Goal: Transaction & Acquisition: Obtain resource

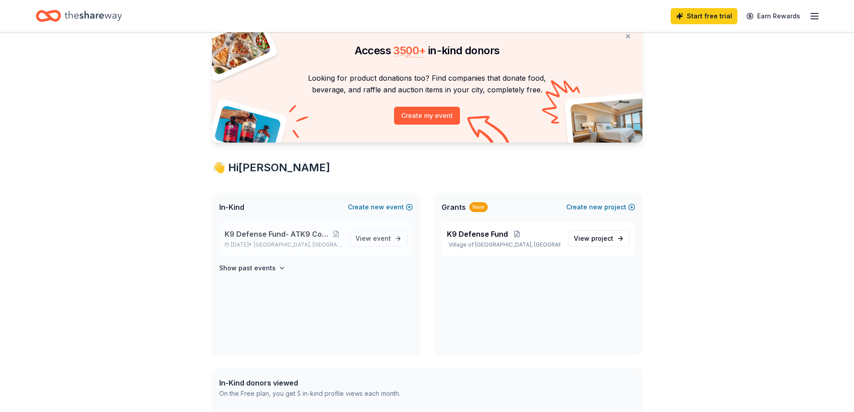
scroll to position [90, 0]
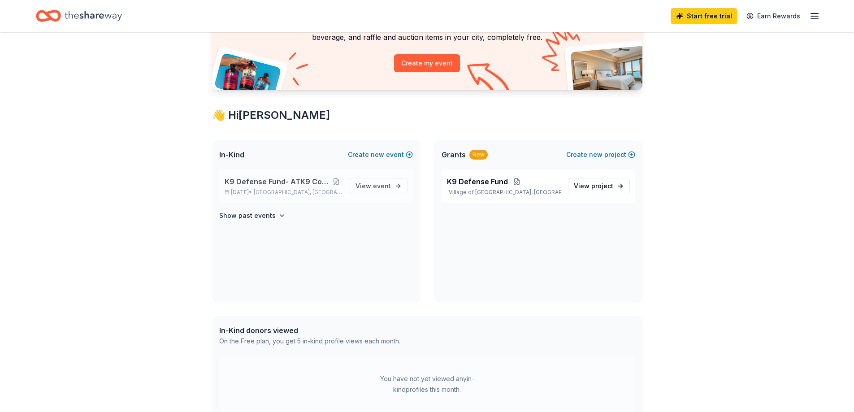
click at [298, 180] on span "K9 Defense Fund- ATK9 Conference 2025" at bounding box center [277, 181] width 105 height 11
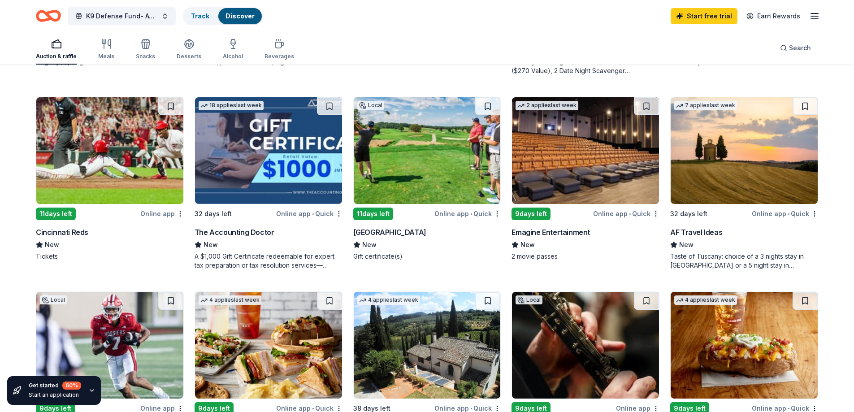
scroll to position [269, 0]
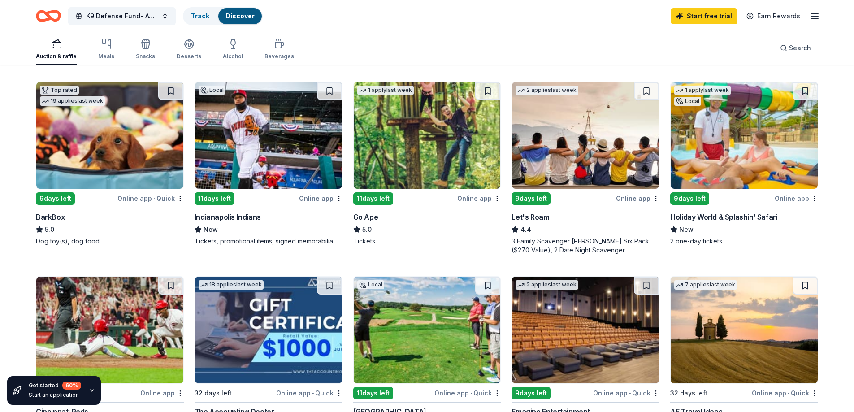
click at [85, 137] on img at bounding box center [109, 135] width 147 height 107
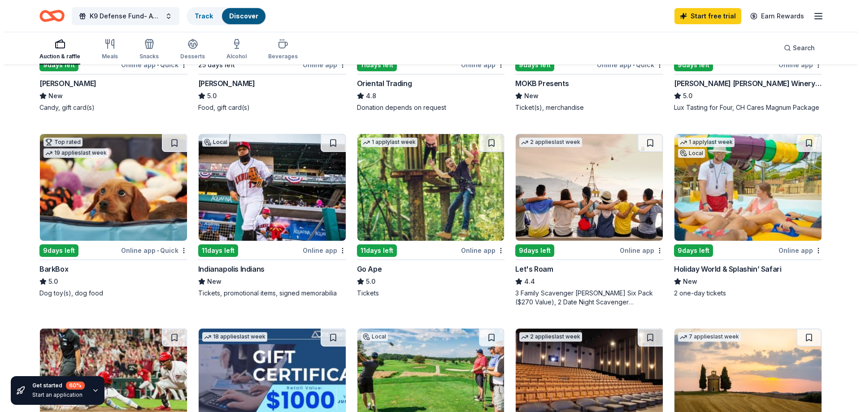
scroll to position [0, 0]
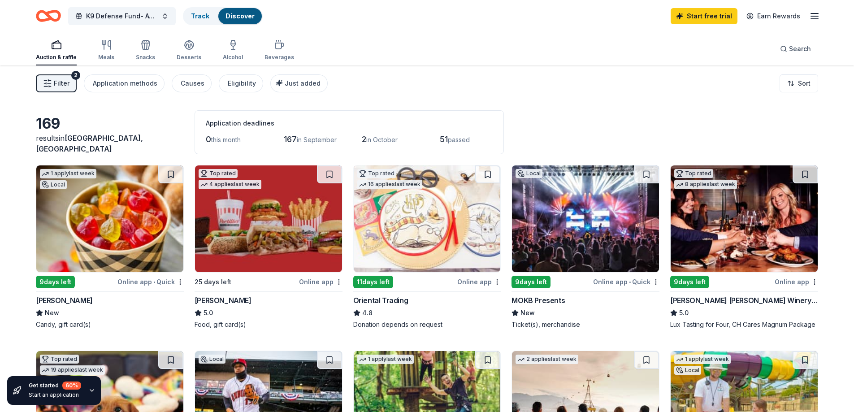
click at [55, 15] on icon "Home" at bounding box center [48, 15] width 25 height 21
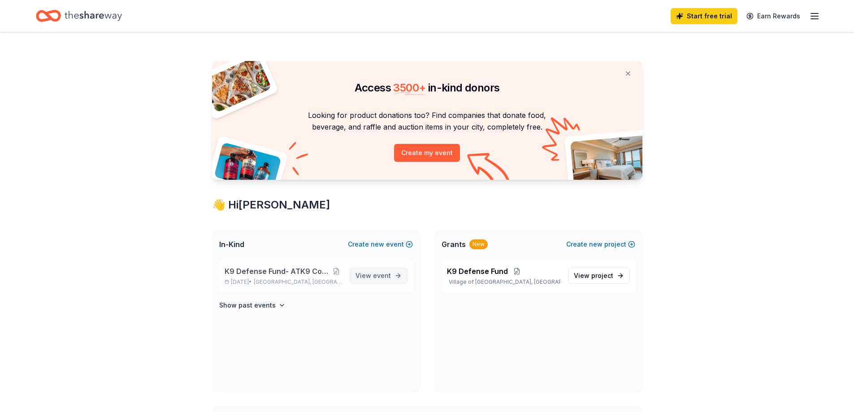
click at [374, 278] on span "event" at bounding box center [382, 276] width 18 height 8
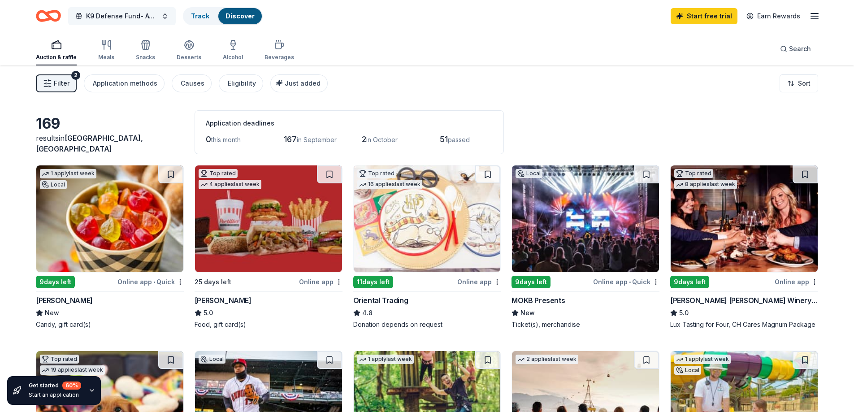
click at [163, 16] on button "K9 Defense Fund- ATK9 Conference 2025" at bounding box center [122, 16] width 108 height 18
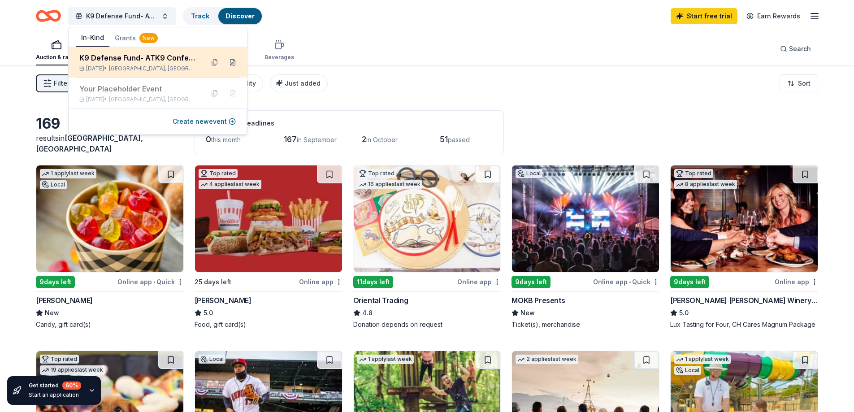
click at [231, 63] on button at bounding box center [233, 62] width 14 height 14
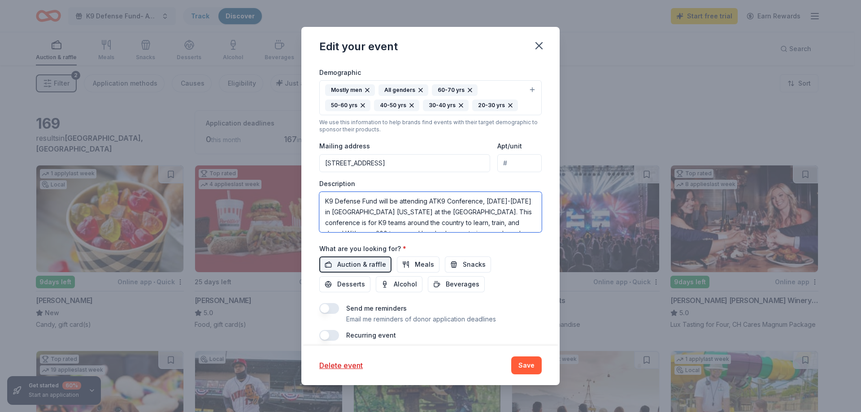
scroll to position [65, 0]
drag, startPoint x: 324, startPoint y: 200, endPoint x: 542, endPoint y: 245, distance: 222.5
click at [542, 245] on div "Update donors you've applied to Let donors know of any updates you've made sinc…" at bounding box center [430, 204] width 258 height 282
click at [521, 247] on div "What are you looking for? * Auction & raffle Meals Snacks Desserts Alcohol Beve…" at bounding box center [430, 268] width 222 height 50
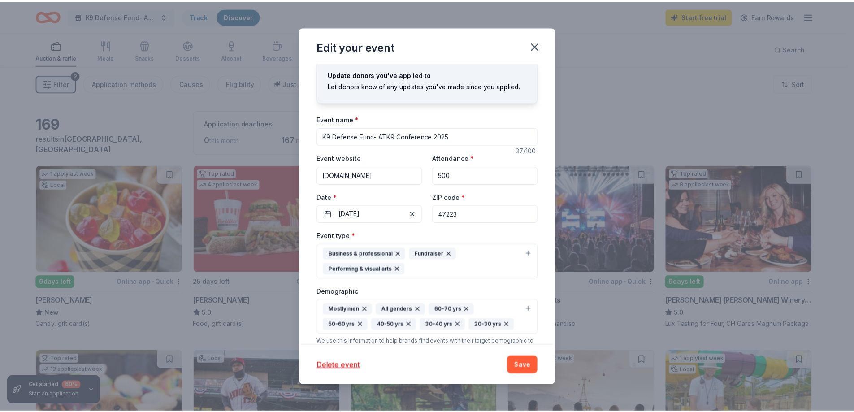
scroll to position [0, 0]
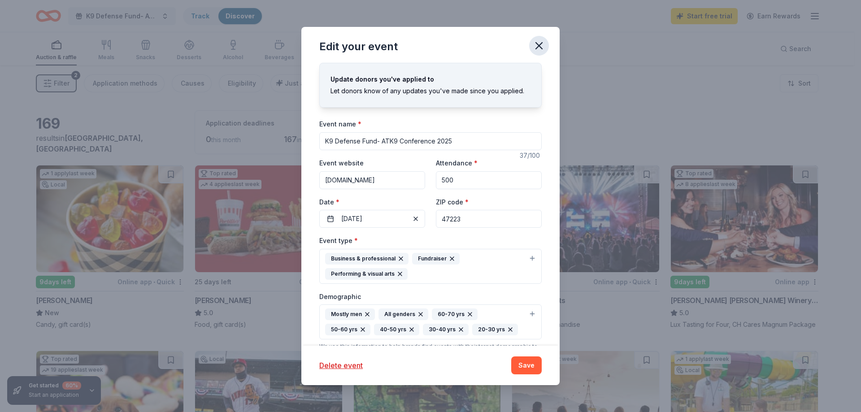
click at [542, 46] on icon "button" at bounding box center [539, 45] width 13 height 13
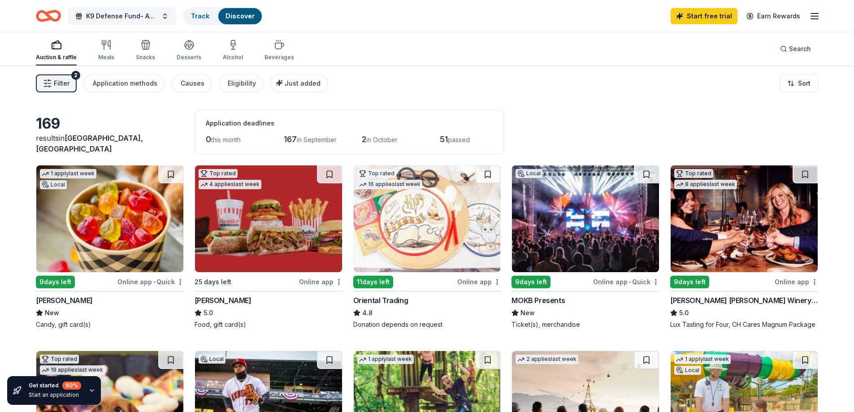
click at [148, 18] on span "K9 Defense Fund- ATK9 Conference 2025" at bounding box center [122, 16] width 72 height 11
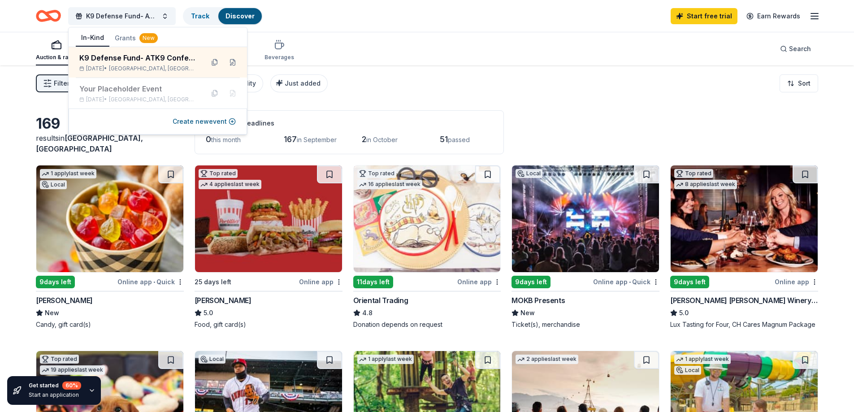
click at [365, 24] on div "K9 Defense Fund- ATK9 Conference 2025 Track Discover Start free trial Earn Rewa…" at bounding box center [427, 15] width 782 height 21
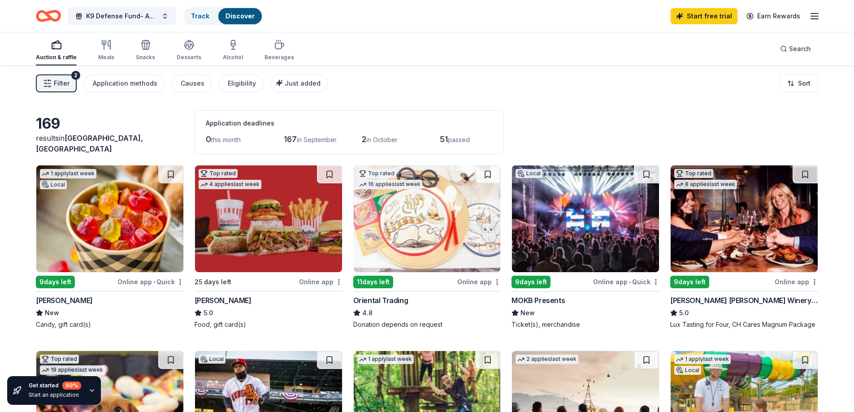
click at [48, 17] on icon "Home" at bounding box center [53, 15] width 14 height 9
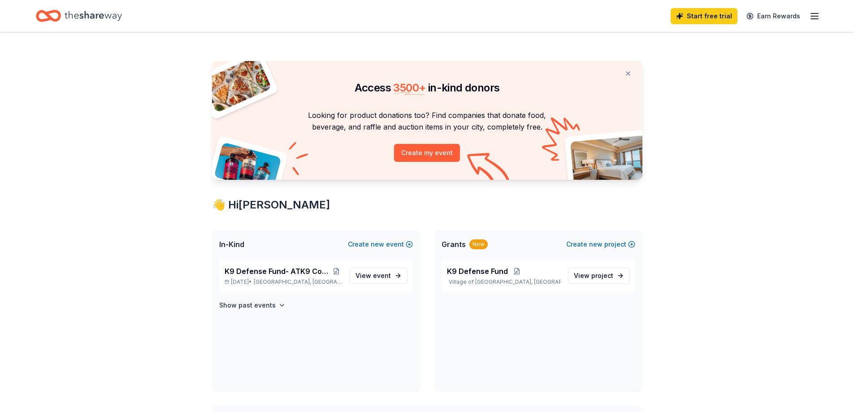
click at [813, 15] on icon "button" at bounding box center [814, 16] width 11 height 11
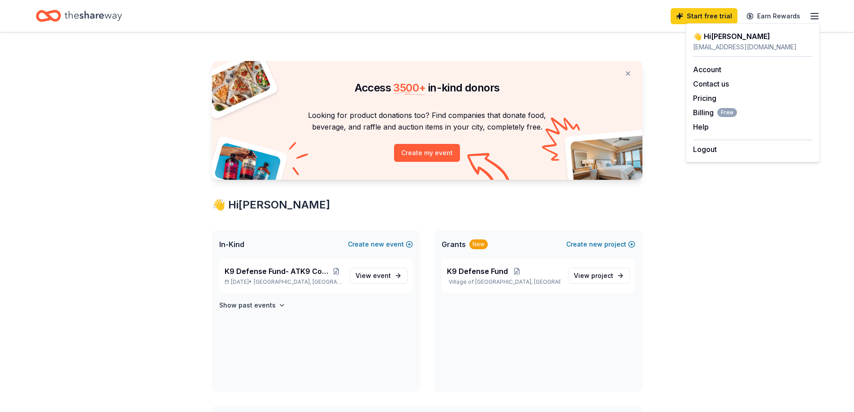
click at [690, 249] on div "Access 3500 + in-kind donors Looking for product donations too? Find companies …" at bounding box center [427, 404] width 854 height 745
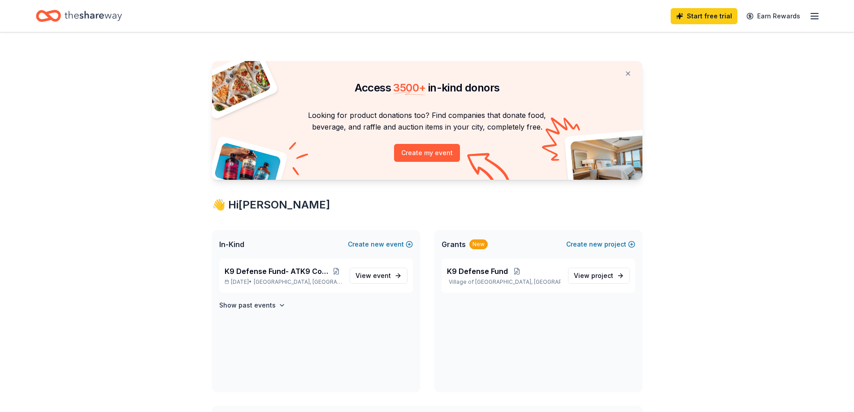
click at [56, 20] on icon "Home" at bounding box center [53, 15] width 14 height 9
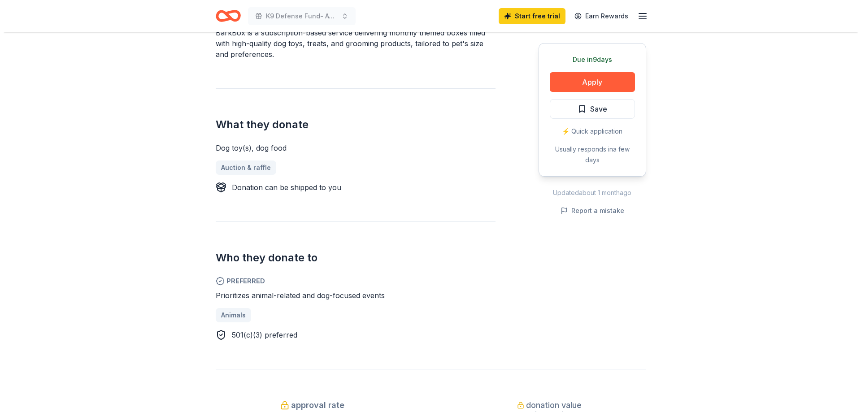
scroll to position [269, 0]
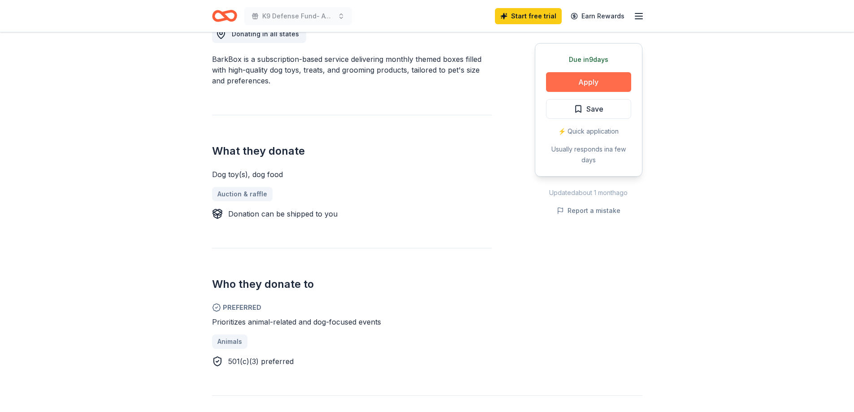
click at [586, 76] on button "Apply" at bounding box center [588, 82] width 85 height 20
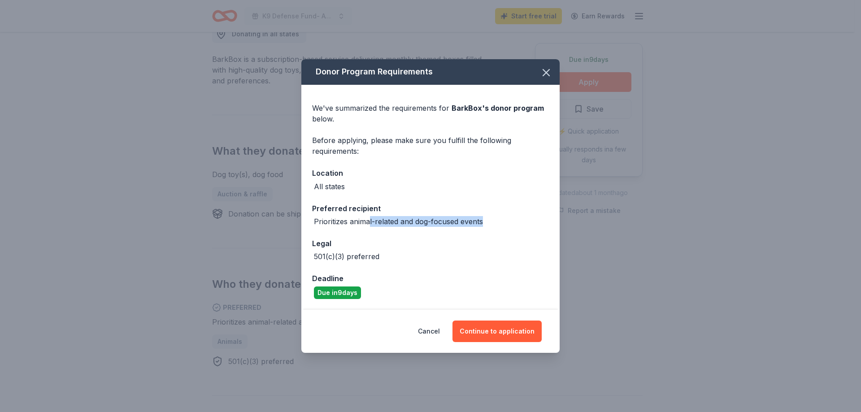
drag, startPoint x: 371, startPoint y: 228, endPoint x: 494, endPoint y: 222, distance: 123.0
click at [494, 222] on div "We've summarized the requirements for BarkBox 's donor program below. Before ap…" at bounding box center [430, 197] width 258 height 225
click at [494, 222] on div "Prioritizes animal-related and dog-focused events" at bounding box center [430, 221] width 237 height 11
click at [516, 330] on button "Continue to application" at bounding box center [496, 332] width 89 height 22
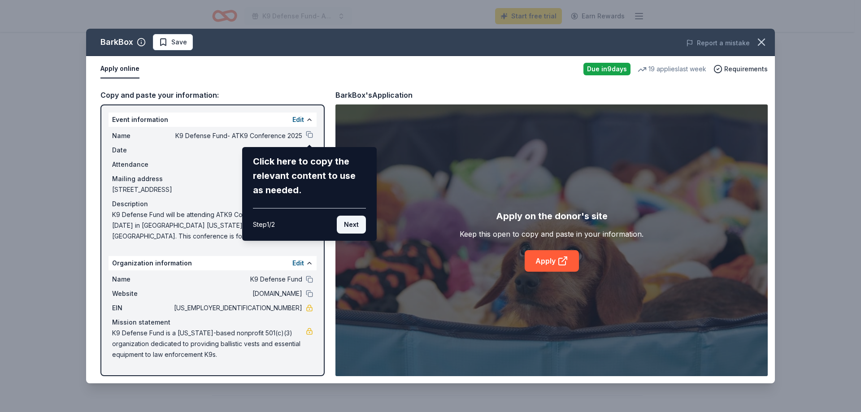
click at [354, 224] on button "Next" at bounding box center [351, 225] width 29 height 18
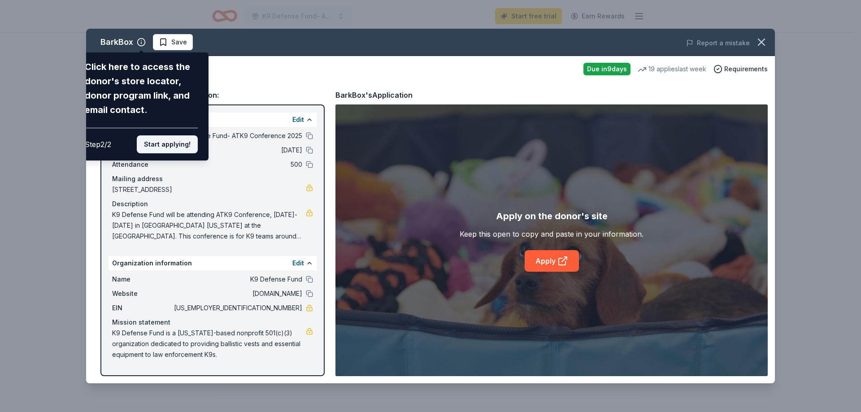
click at [181, 139] on button "Start applying!" at bounding box center [167, 144] width 61 height 18
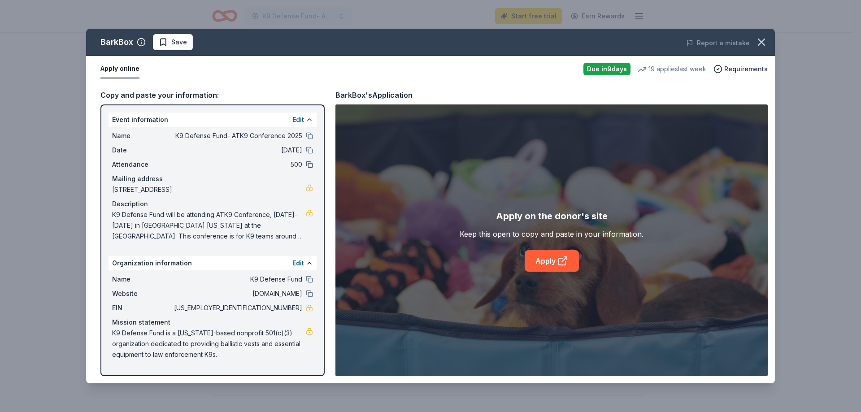
click at [308, 163] on button at bounding box center [309, 164] width 7 height 7
click at [298, 237] on span "K9 Defense Fund will be attending ATK9 Conference, [DATE]-[DATE] in [GEOGRAPHIC…" at bounding box center [209, 225] width 194 height 32
click at [549, 263] on link "Apply" at bounding box center [552, 261] width 54 height 22
click at [304, 213] on span "K9 Defense Fund will be attending ATK9 Conference, [DATE]-[DATE] in [GEOGRAPHIC…" at bounding box center [209, 225] width 194 height 32
click at [309, 212] on link at bounding box center [309, 212] width 7 height 7
